Goal: Task Accomplishment & Management: Use online tool/utility

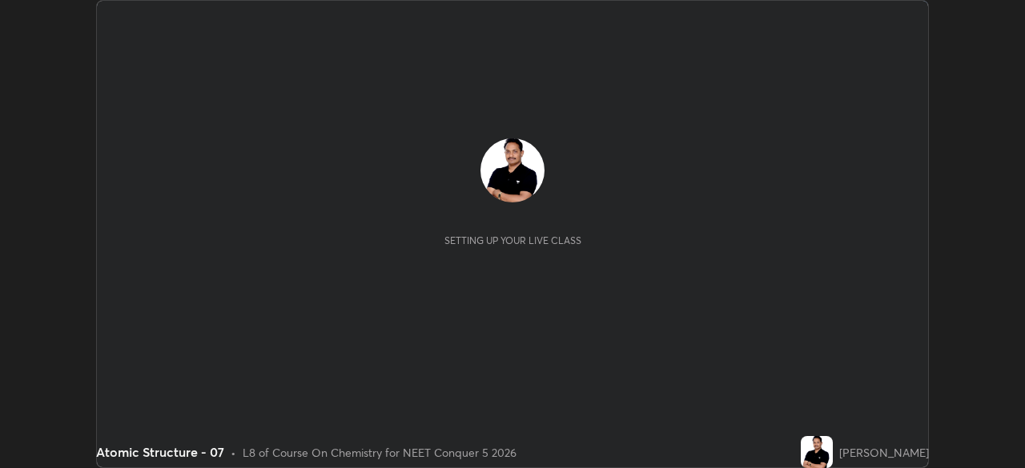
scroll to position [468, 1025]
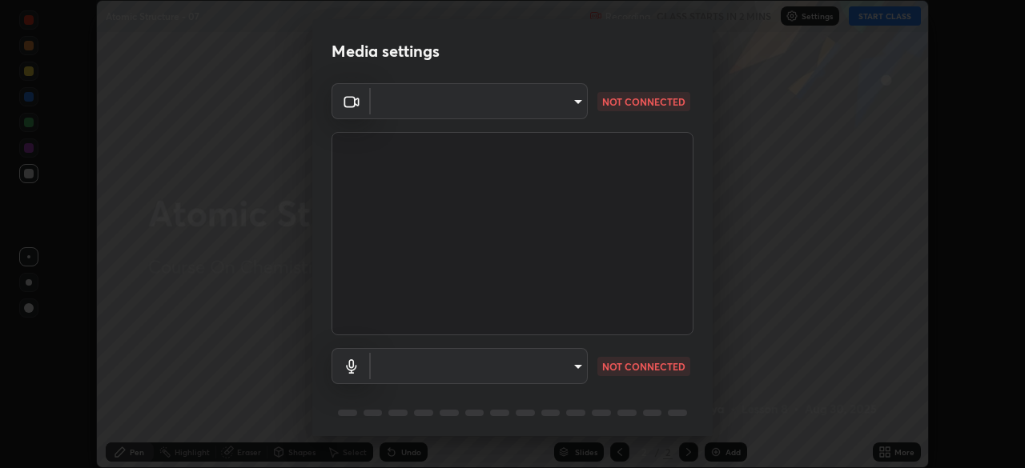
type input "b0e84f93268a6bc6c10e964920e8257ae587a14dfbb6e1f0eed47ef9ac306ae8"
type input "default"
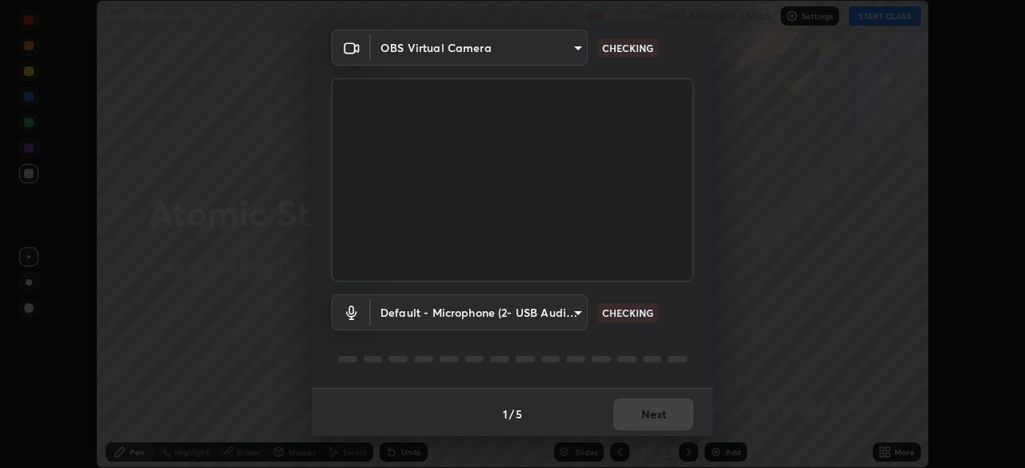
scroll to position [57, 0]
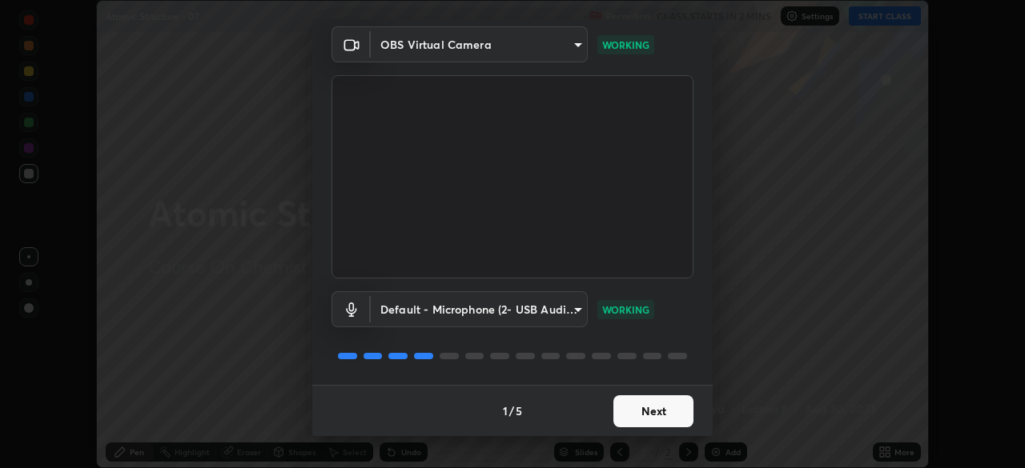
click at [630, 423] on button "Next" at bounding box center [653, 412] width 80 height 32
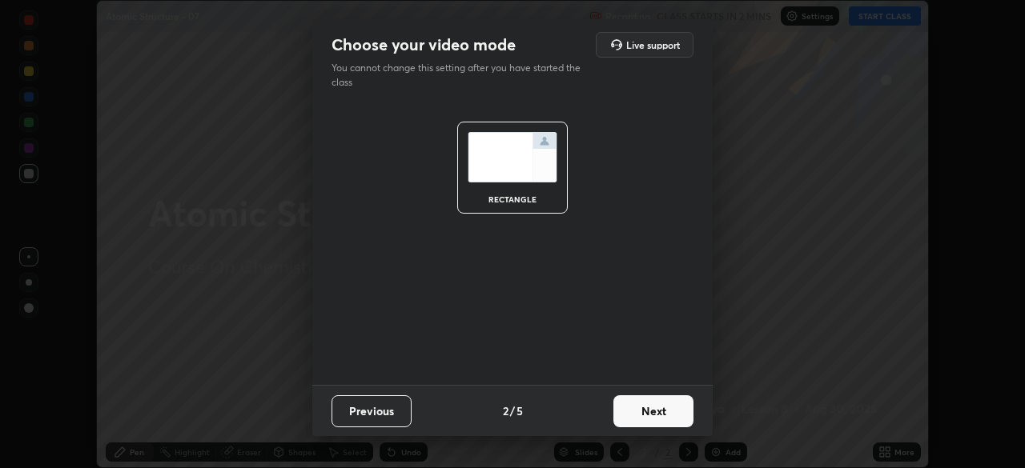
click at [633, 420] on button "Next" at bounding box center [653, 412] width 80 height 32
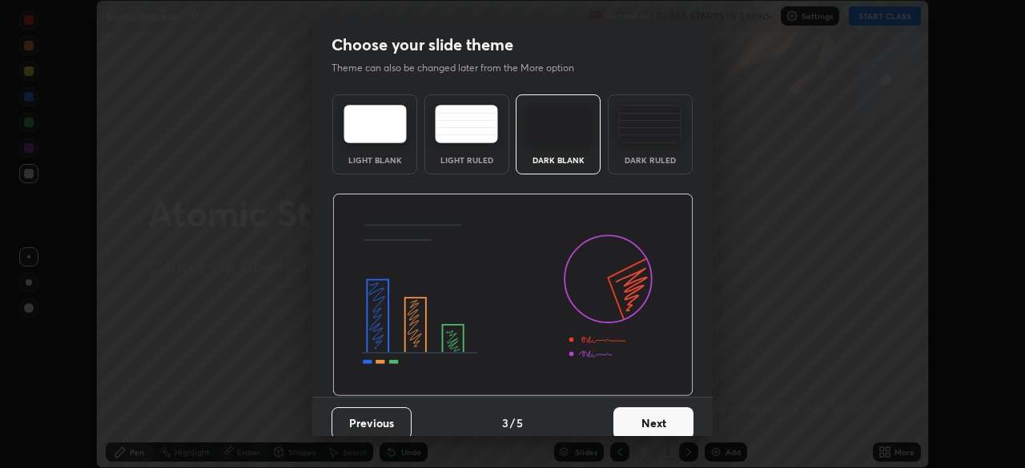
click at [635, 417] on button "Next" at bounding box center [653, 424] width 80 height 32
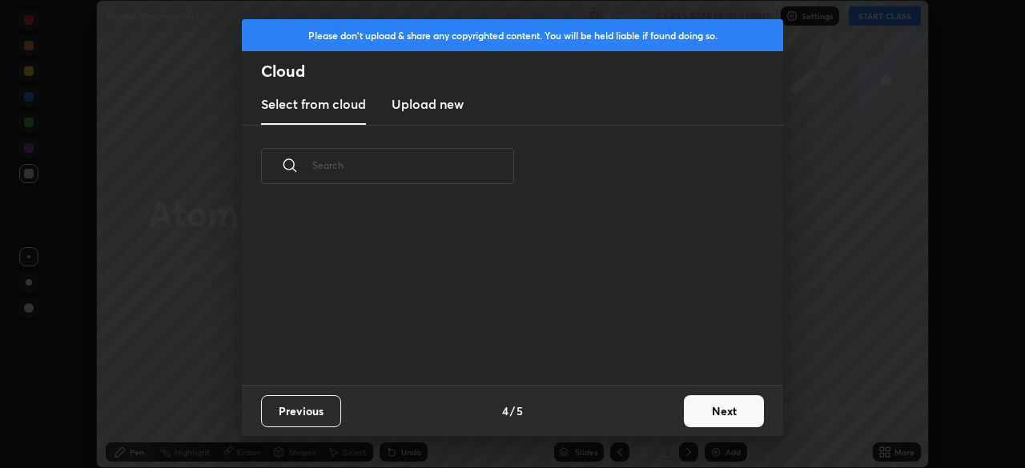
click at [649, 418] on div "Previous 4 / 5 Next" at bounding box center [512, 410] width 541 height 51
click at [687, 411] on button "Next" at bounding box center [724, 412] width 80 height 32
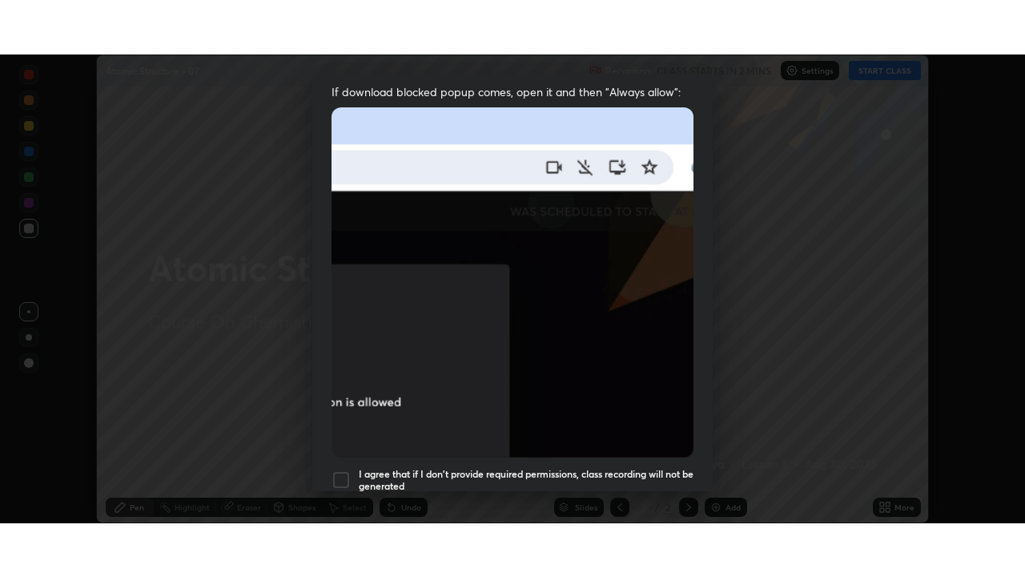
scroll to position [384, 0]
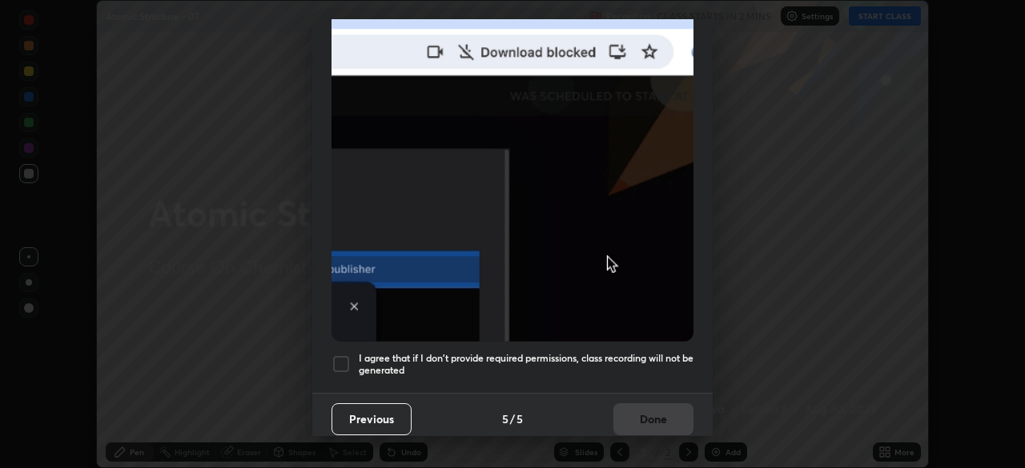
click at [624, 367] on h5 "I agree that if I don't provide required permissions, class recording will not …" at bounding box center [526, 364] width 335 height 25
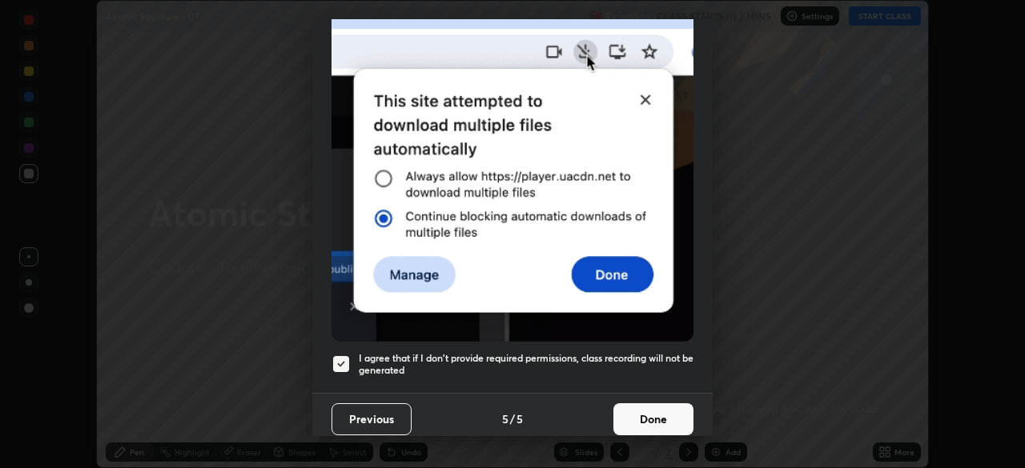
click at [633, 408] on button "Done" at bounding box center [653, 420] width 80 height 32
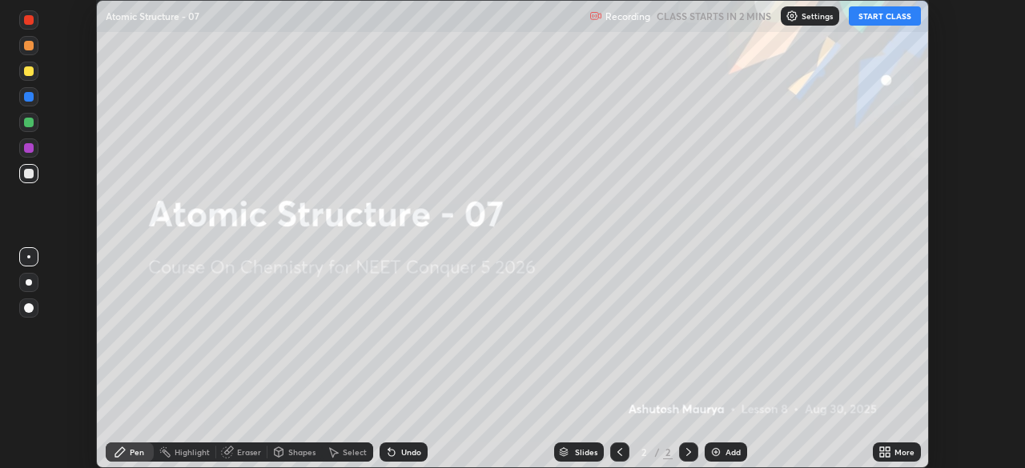
click at [882, 456] on icon at bounding box center [882, 455] width 4 height 4
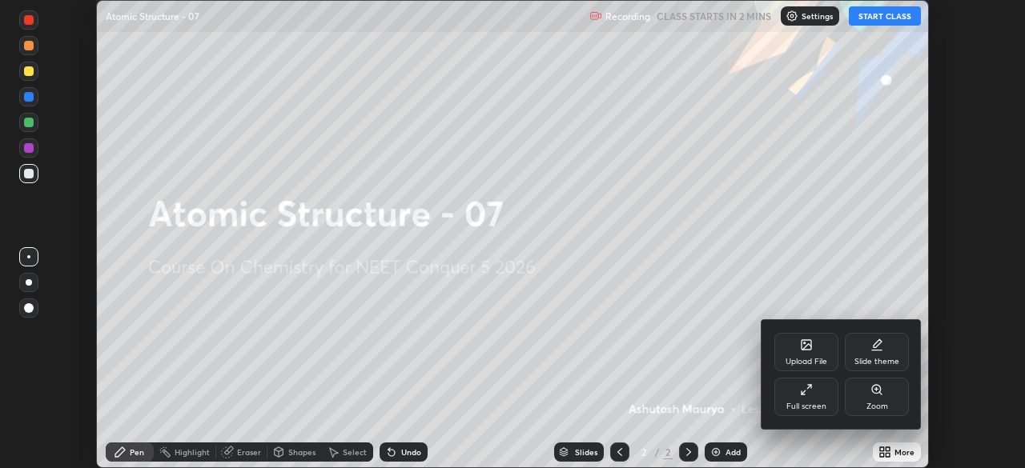
click at [803, 407] on div "Full screen" at bounding box center [806, 407] width 40 height 8
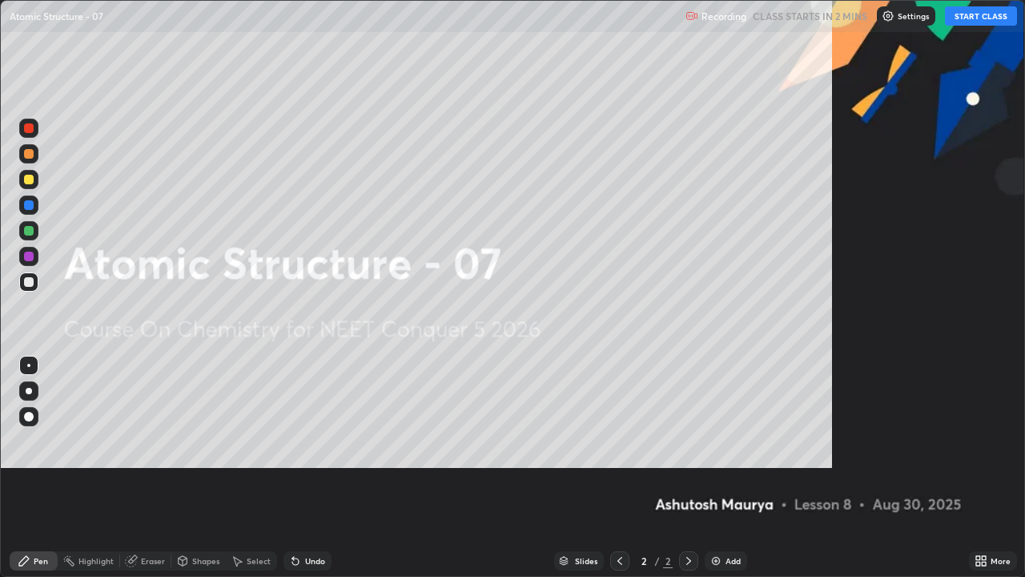
scroll to position [577, 1025]
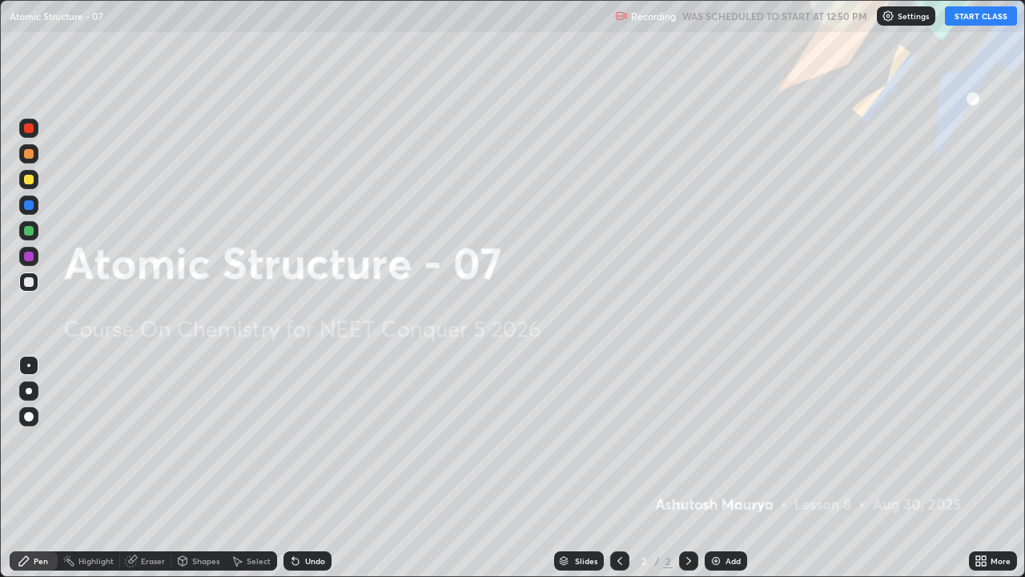
click at [967, 24] on button "START CLASS" at bounding box center [981, 15] width 72 height 19
click at [729, 468] on div "Add" at bounding box center [732, 561] width 15 height 8
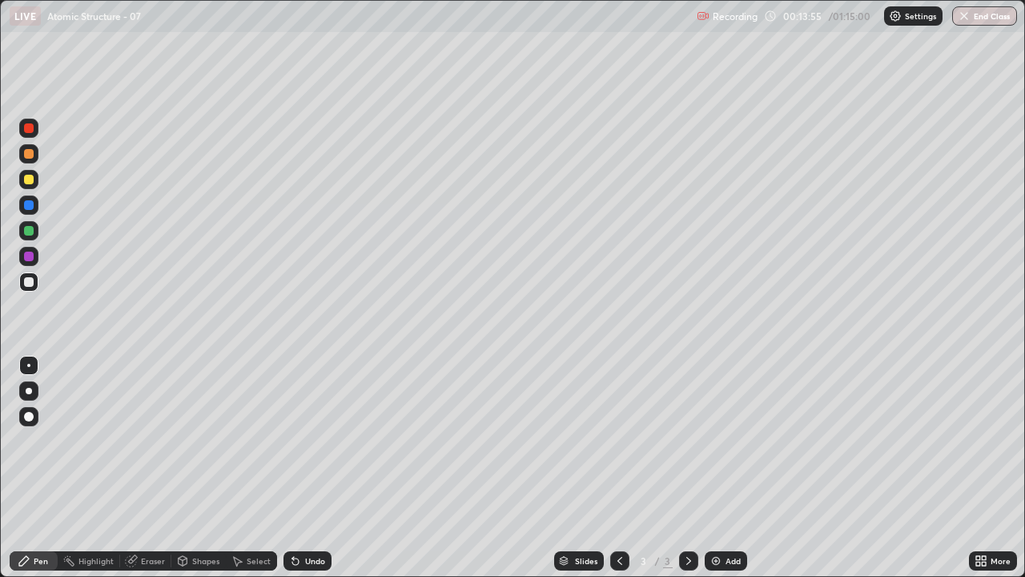
click at [29, 391] on div at bounding box center [29, 391] width 6 height 6
click at [146, 468] on div "Eraser" at bounding box center [153, 561] width 24 height 8
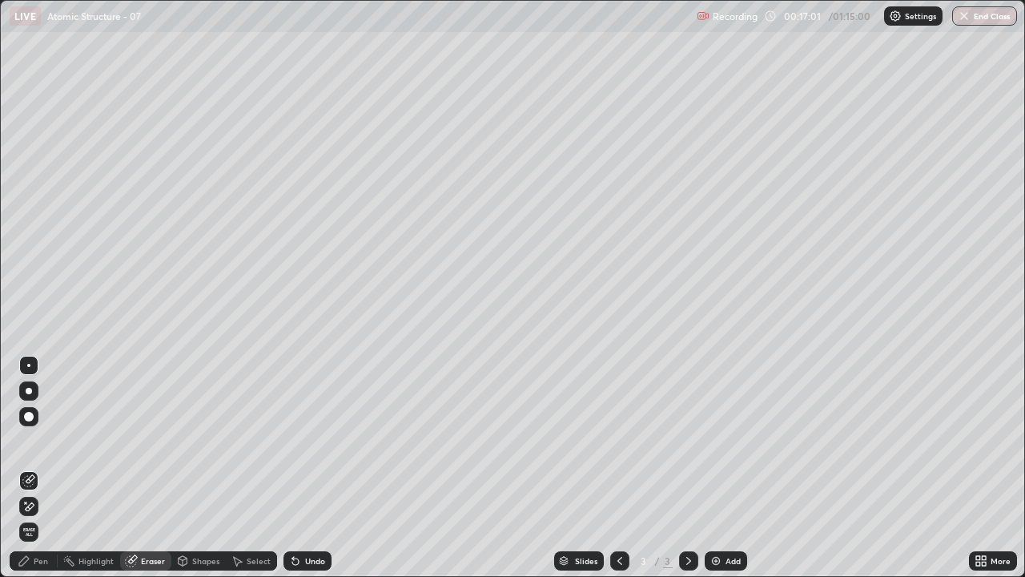
click at [44, 468] on div "Pen" at bounding box center [41, 561] width 14 height 8
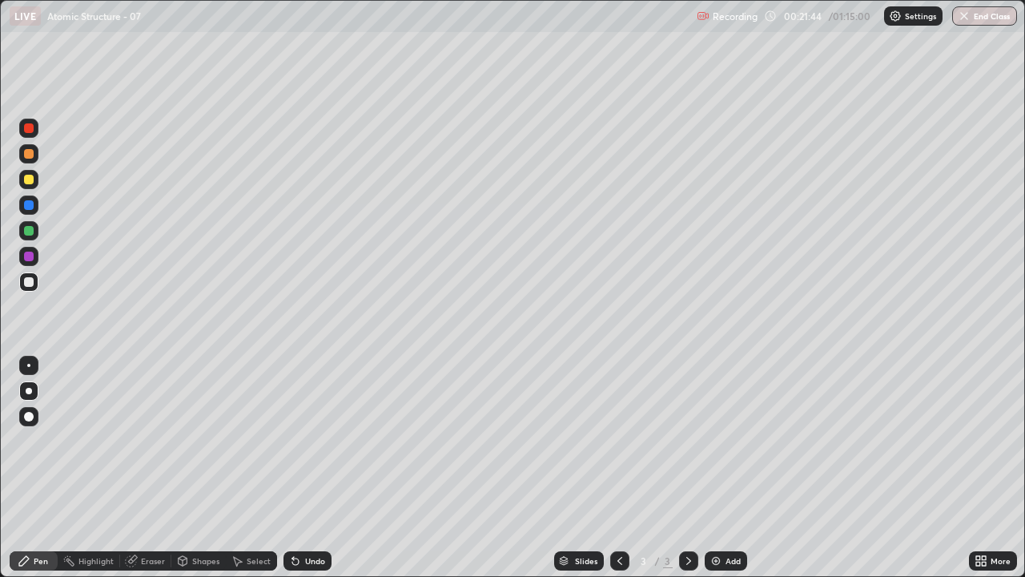
click at [730, 468] on div "Add" at bounding box center [732, 561] width 15 height 8
click at [301, 468] on div "Undo" at bounding box center [307, 560] width 48 height 19
click at [305, 468] on div "Undo" at bounding box center [315, 561] width 20 height 8
click at [306, 468] on div "Undo" at bounding box center [315, 561] width 20 height 8
click at [305, 468] on div "Undo" at bounding box center [315, 561] width 20 height 8
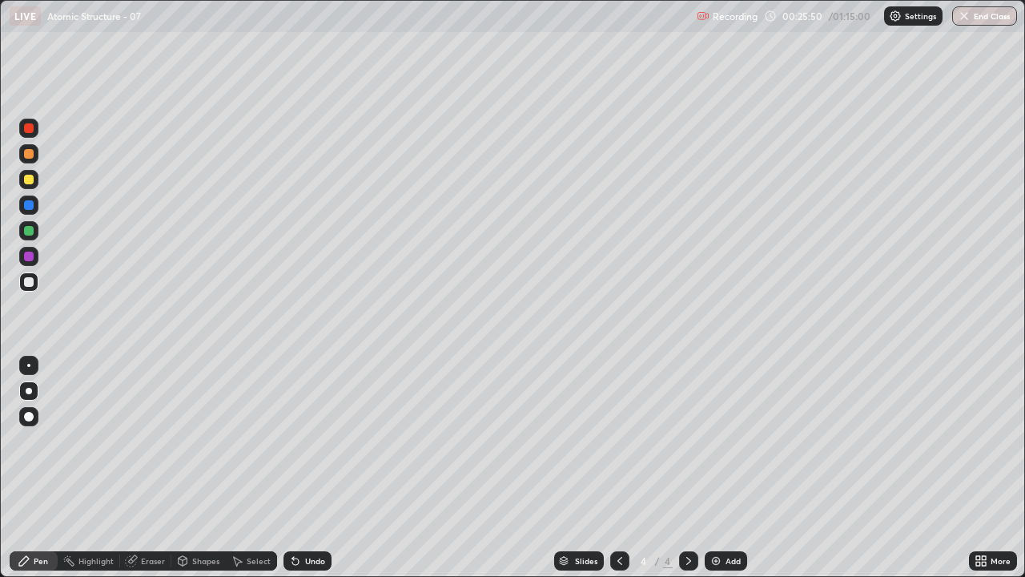
click at [739, 468] on div "Add" at bounding box center [726, 560] width 42 height 19
